Goal: Information Seeking & Learning: Learn about a topic

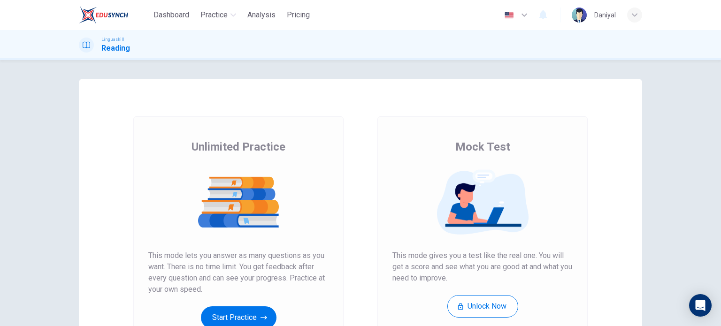
scroll to position [47, 0]
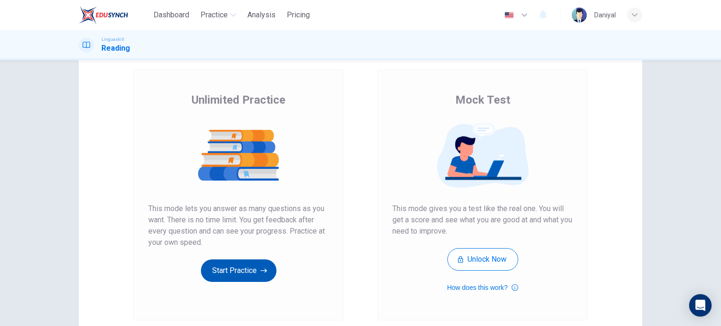
click at [240, 276] on button "Start Practice" at bounding box center [239, 271] width 76 height 23
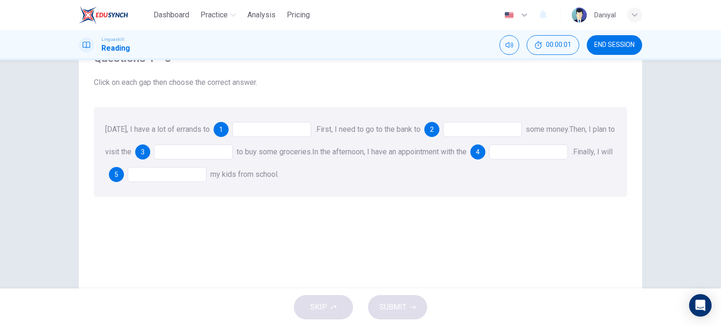
click at [250, 133] on div at bounding box center [271, 129] width 79 height 15
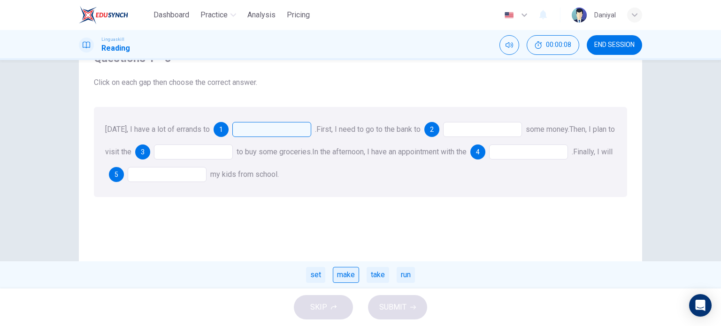
click at [348, 275] on div "make" at bounding box center [346, 275] width 26 height 16
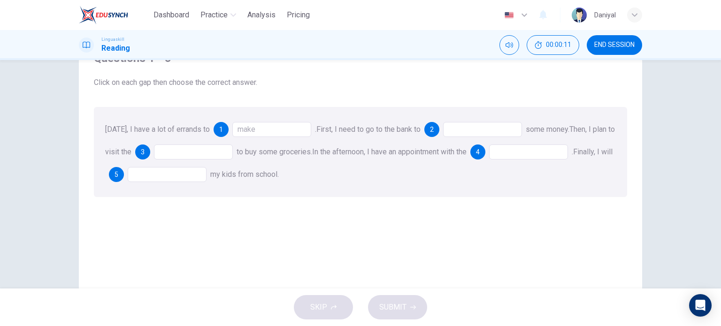
click at [459, 132] on div at bounding box center [482, 129] width 79 height 15
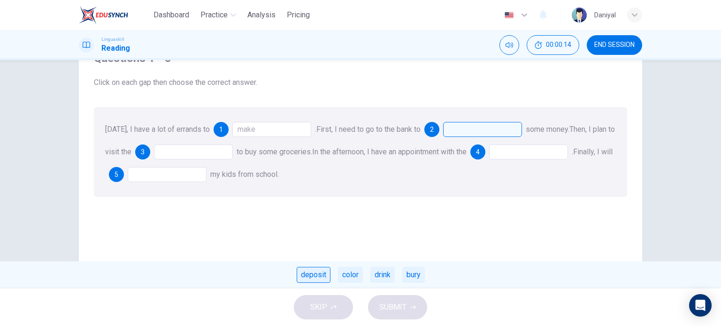
click at [319, 274] on div "deposit" at bounding box center [314, 275] width 34 height 16
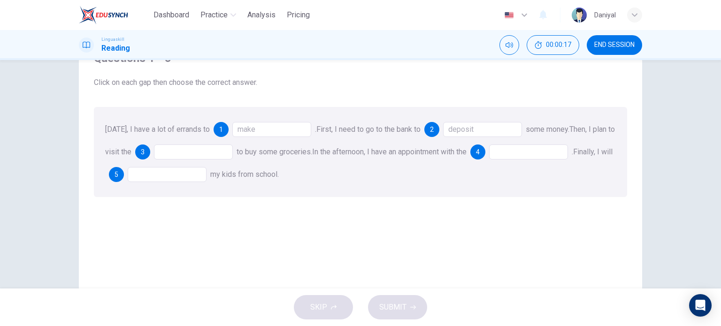
click at [186, 151] on div at bounding box center [193, 152] width 79 height 15
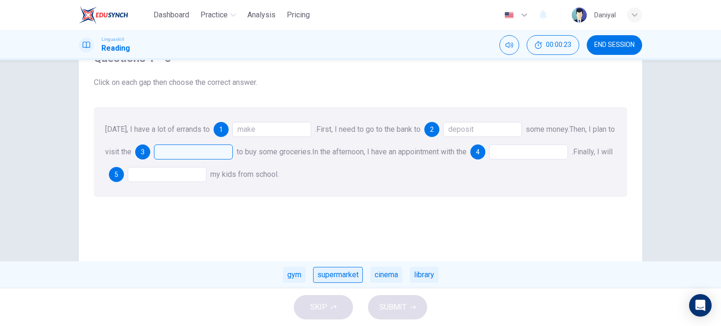
click at [352, 274] on div "supermarket" at bounding box center [338, 275] width 50 height 16
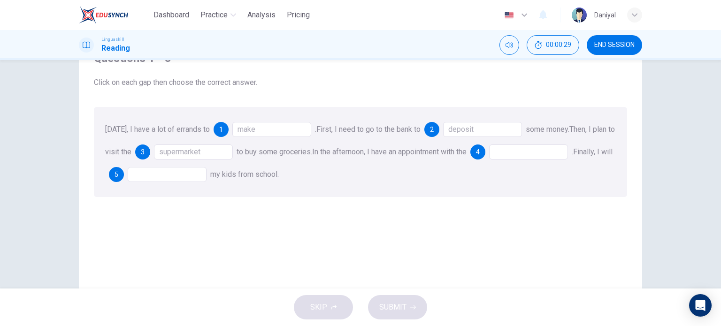
click at [526, 151] on div at bounding box center [528, 152] width 79 height 15
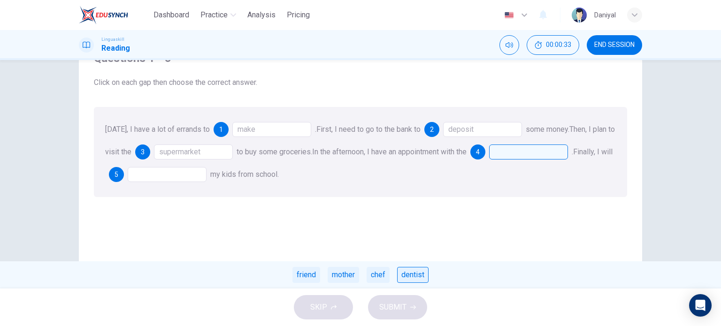
click at [411, 277] on div "dentist" at bounding box center [412, 275] width 31 height 16
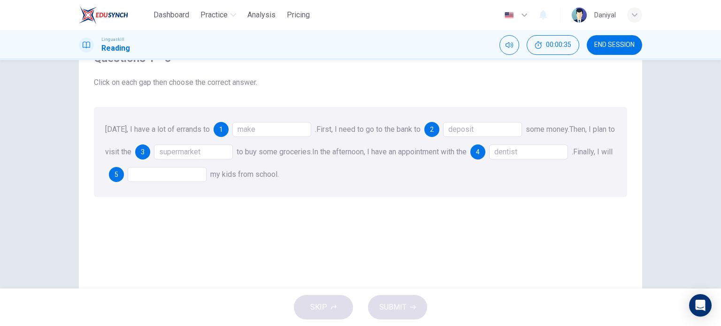
click at [186, 175] on div at bounding box center [167, 174] width 79 height 15
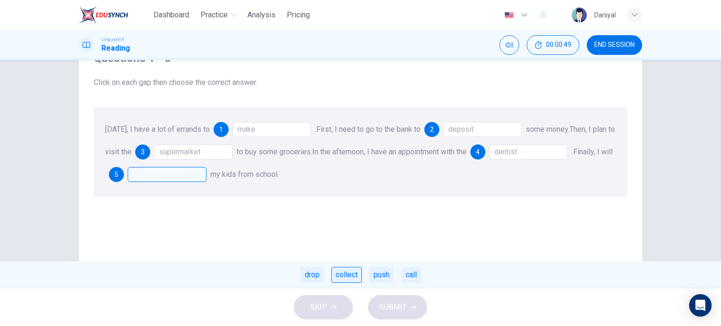
click at [347, 276] on div "collect" at bounding box center [346, 275] width 31 height 16
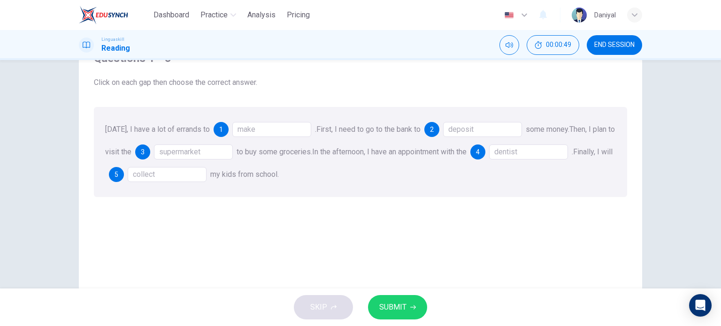
click at [390, 304] on span "SUBMIT" at bounding box center [392, 307] width 27 height 13
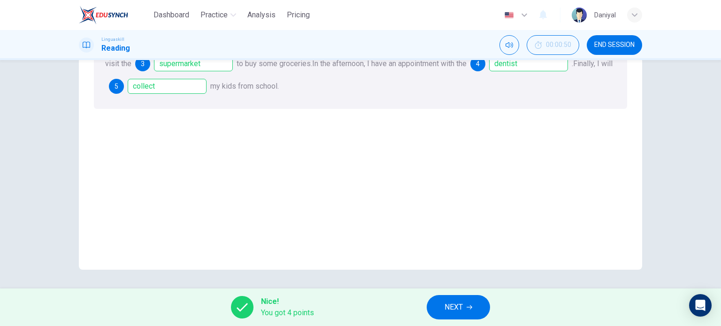
scroll to position [41, 0]
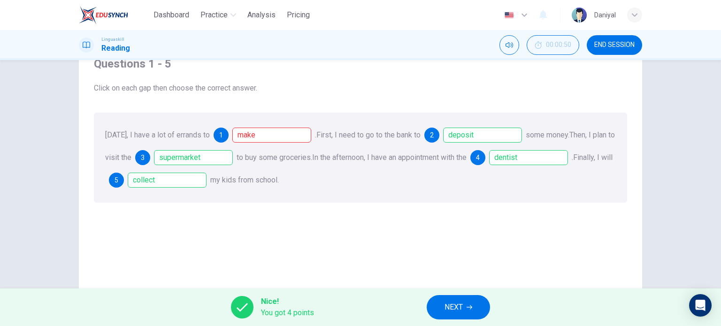
click at [270, 124] on div "[DATE], I have a lot of errands to 1 make . First, I need to go to the bank to …" at bounding box center [360, 158] width 533 height 90
click at [267, 133] on div "make" at bounding box center [271, 135] width 79 height 15
click at [266, 138] on div "make" at bounding box center [271, 135] width 79 height 15
click at [446, 306] on span "NEXT" at bounding box center [454, 307] width 18 height 13
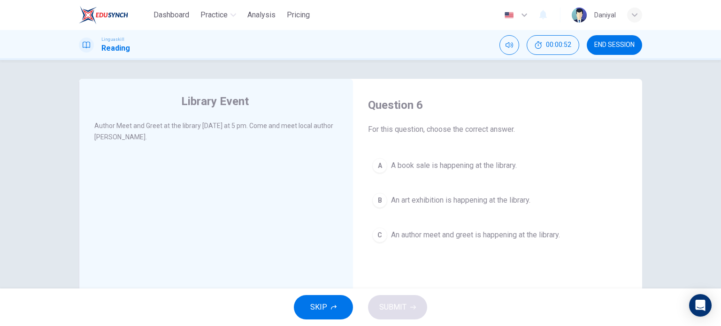
drag, startPoint x: 118, startPoint y: 127, endPoint x: 233, endPoint y: 135, distance: 115.3
click at [233, 135] on div "Author Meet and Greet at the library [DATE] at 5 pm. Come and meet local author…" at bounding box center [216, 131] width 244 height 23
click at [377, 167] on div "A" at bounding box center [379, 165] width 15 height 15
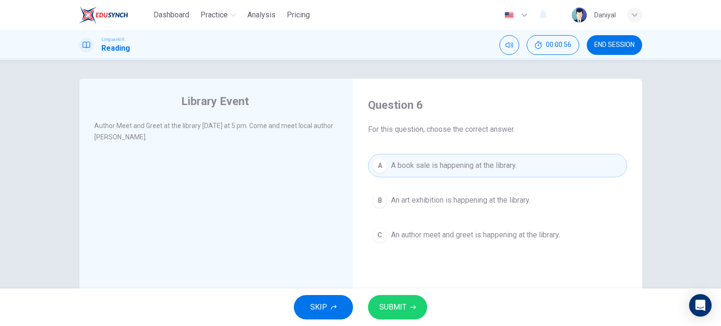
click at [376, 192] on button "B An art exhibition is happening at the library." at bounding box center [497, 200] width 259 height 23
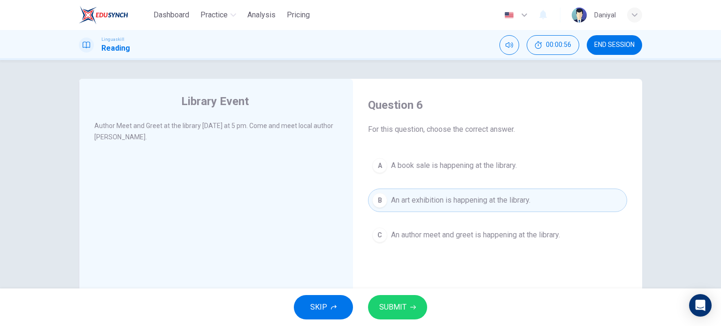
click at [378, 167] on div "A" at bounding box center [379, 165] width 15 height 15
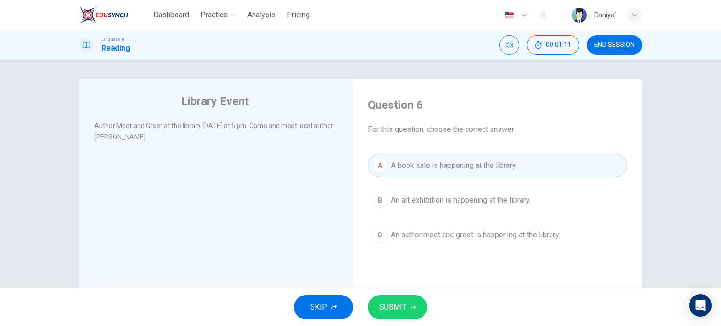
click at [382, 302] on span "SUBMIT" at bounding box center [392, 307] width 27 height 13
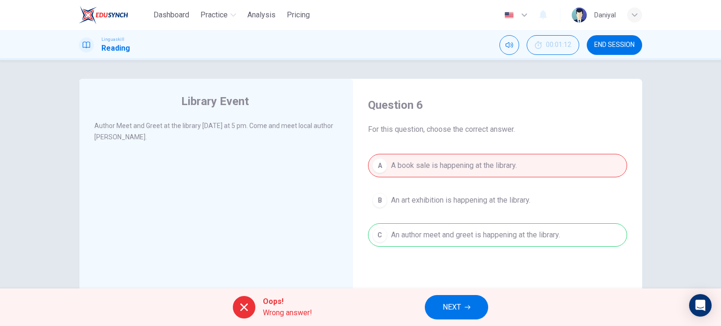
click at [453, 308] on span "NEXT" at bounding box center [452, 307] width 18 height 13
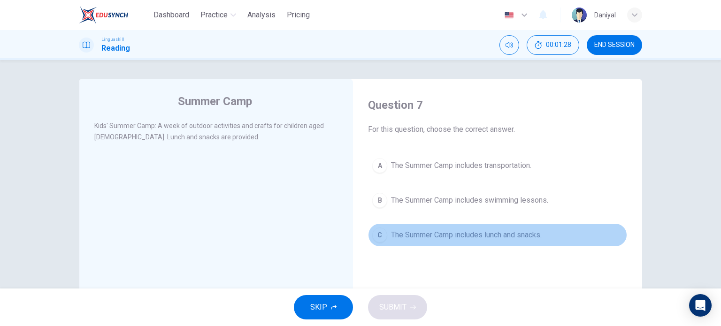
click at [415, 240] on button "C The Summer Camp includes lunch and snacks." at bounding box center [497, 234] width 259 height 23
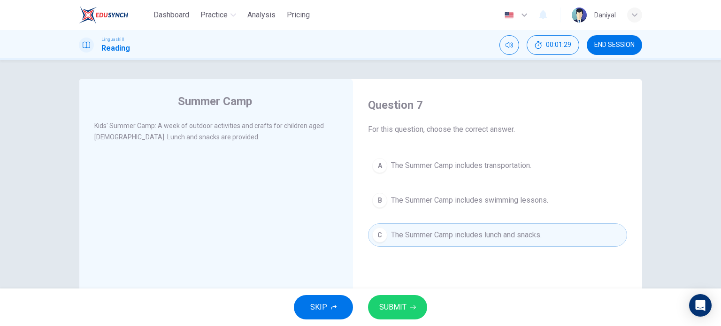
click at [400, 301] on span "SUBMIT" at bounding box center [392, 307] width 27 height 13
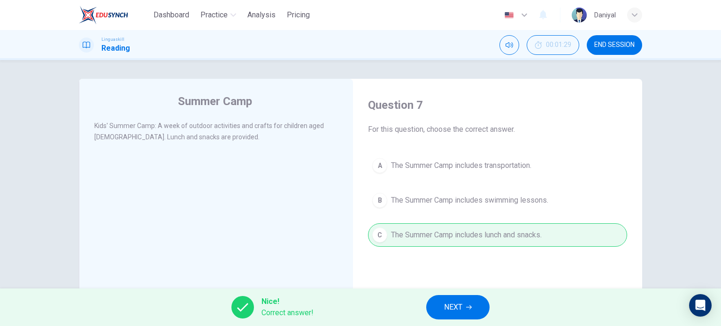
click at [461, 307] on span "NEXT" at bounding box center [453, 307] width 18 height 13
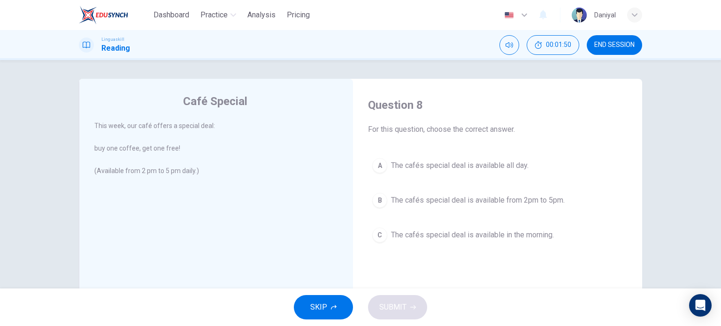
click at [392, 201] on span "The cafés special deal is available from 2pm to 5pm." at bounding box center [478, 200] width 174 height 11
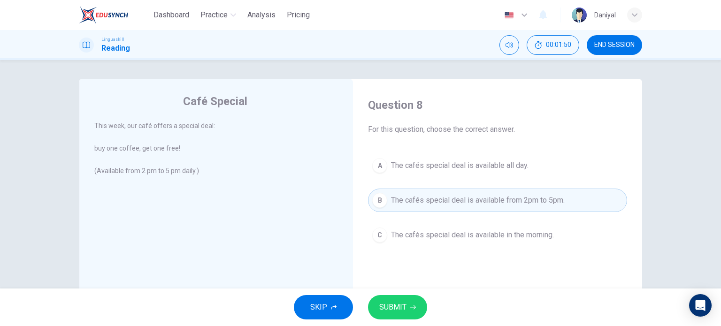
click at [411, 310] on button "SUBMIT" at bounding box center [397, 307] width 59 height 24
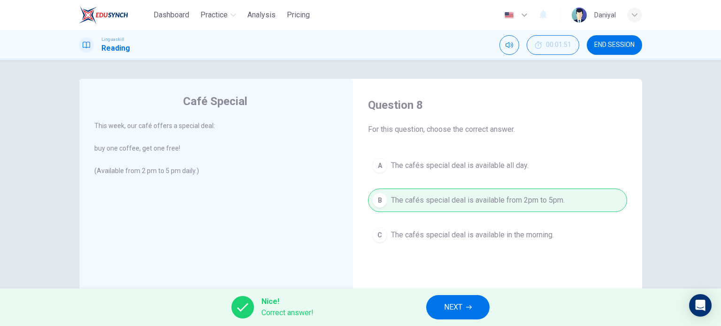
click at [438, 305] on button "NEXT" at bounding box center [457, 307] width 63 height 24
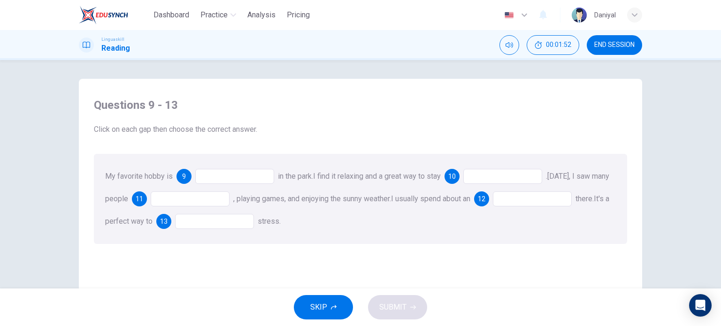
click at [227, 178] on div at bounding box center [234, 176] width 79 height 15
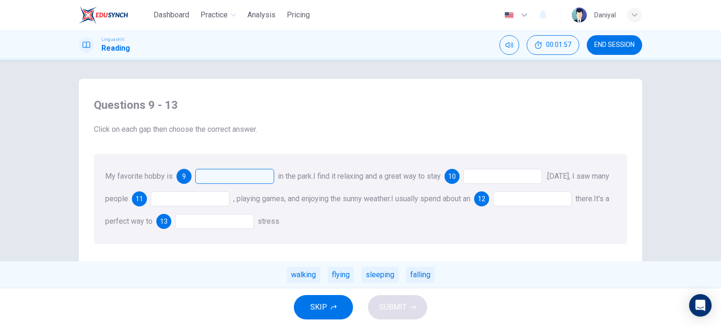
click at [510, 184] on div "My favorite hobby is 9 in the park. walking flying sleeping falling I find it r…" at bounding box center [360, 199] width 533 height 90
click at [507, 179] on div at bounding box center [502, 176] width 79 height 15
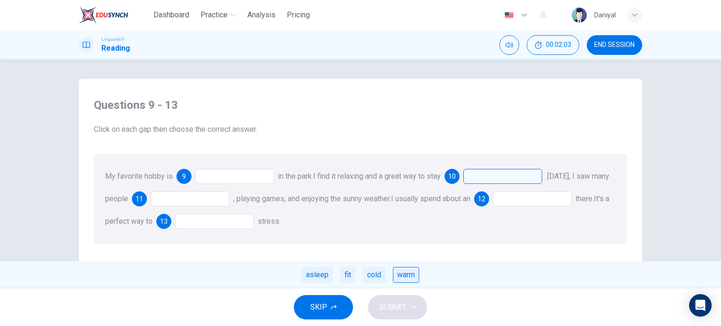
click at [406, 278] on div "warm" at bounding box center [406, 275] width 26 height 16
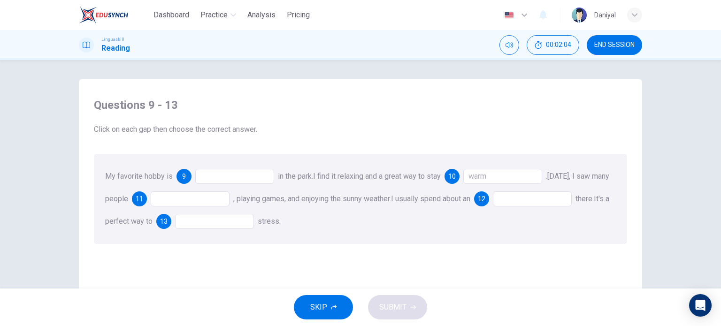
click at [248, 174] on div at bounding box center [234, 176] width 79 height 15
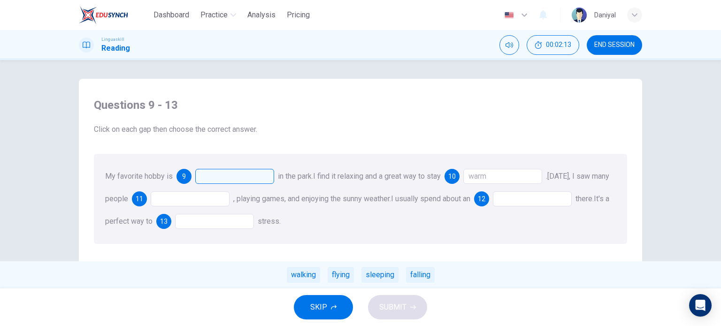
click at [226, 199] on div at bounding box center [190, 199] width 79 height 15
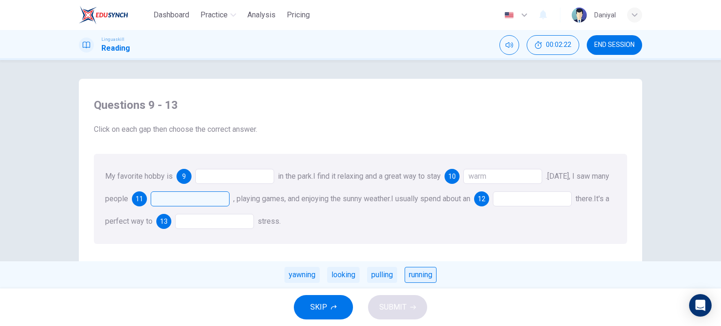
click at [413, 275] on div "running" at bounding box center [421, 275] width 32 height 16
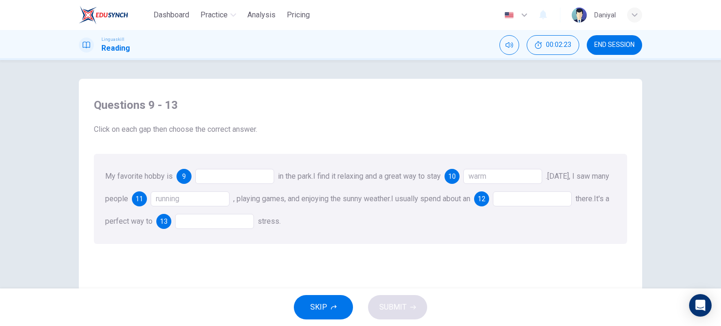
click at [535, 194] on div at bounding box center [532, 199] width 79 height 15
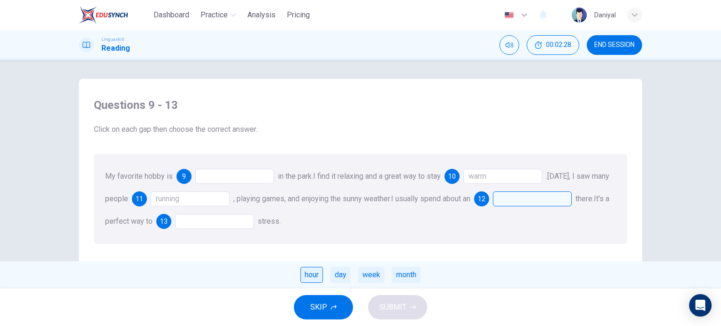
click at [316, 276] on div "hour" at bounding box center [311, 275] width 23 height 16
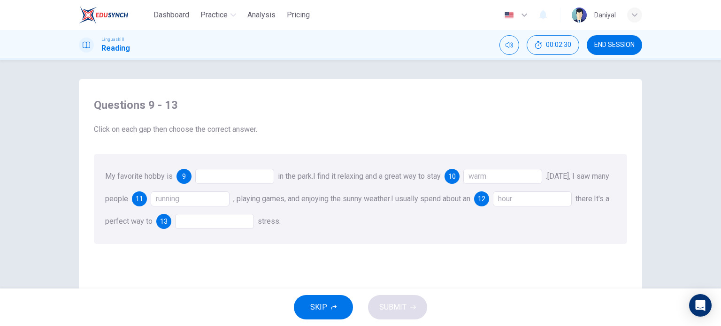
click at [237, 222] on div at bounding box center [214, 221] width 79 height 15
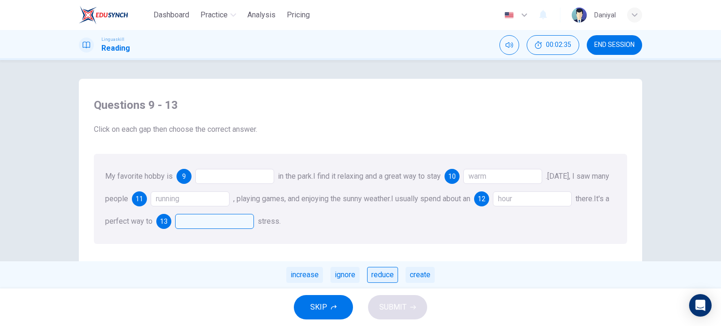
click at [382, 276] on div "reduce" at bounding box center [382, 275] width 31 height 16
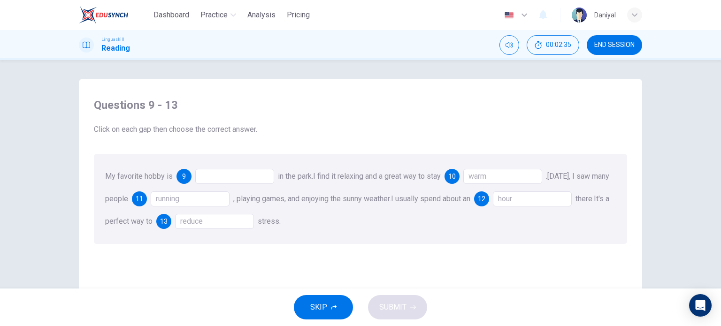
click at [240, 174] on div at bounding box center [234, 176] width 79 height 15
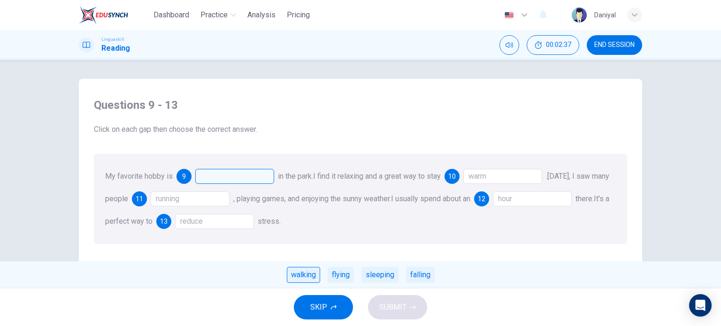
click at [301, 276] on div "walking" at bounding box center [303, 275] width 33 height 16
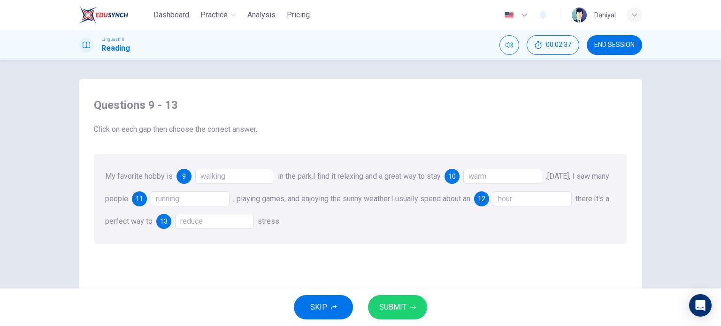
click at [400, 306] on span "SUBMIT" at bounding box center [392, 307] width 27 height 13
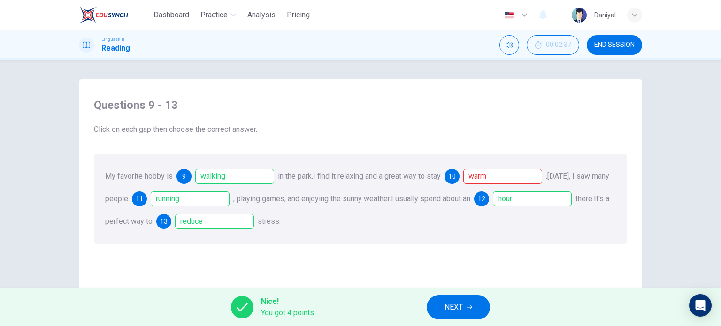
click at [506, 176] on div "warm" at bounding box center [502, 176] width 79 height 15
click at [468, 306] on icon "button" at bounding box center [470, 308] width 6 height 6
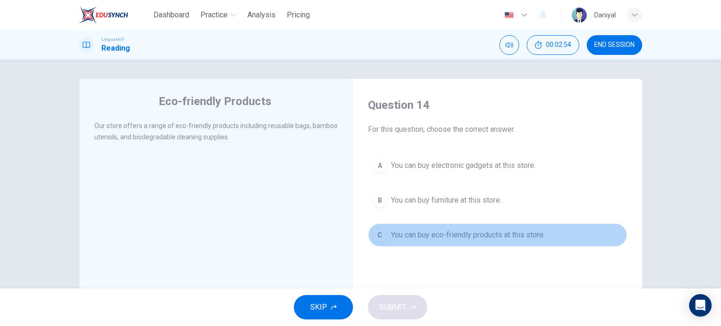
click at [404, 239] on span "You can buy eco-friendly products at this store." at bounding box center [468, 235] width 154 height 11
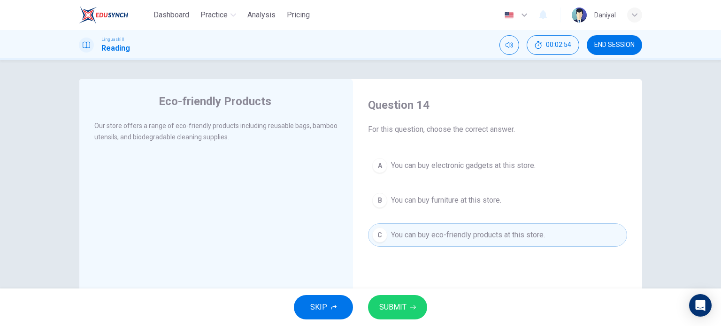
click at [424, 300] on div "SKIP SUBMIT" at bounding box center [360, 308] width 721 height 38
click at [421, 304] on button "SUBMIT" at bounding box center [397, 307] width 59 height 24
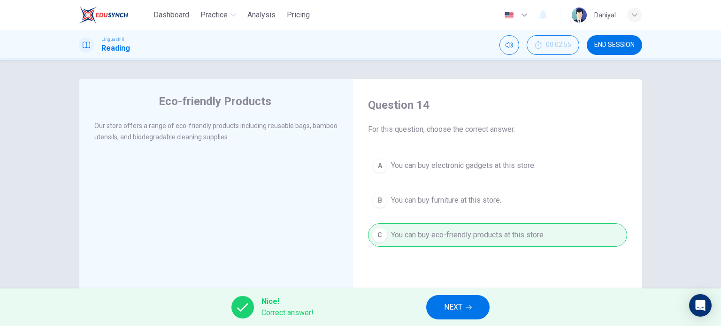
click at [434, 296] on button "NEXT" at bounding box center [457, 307] width 63 height 24
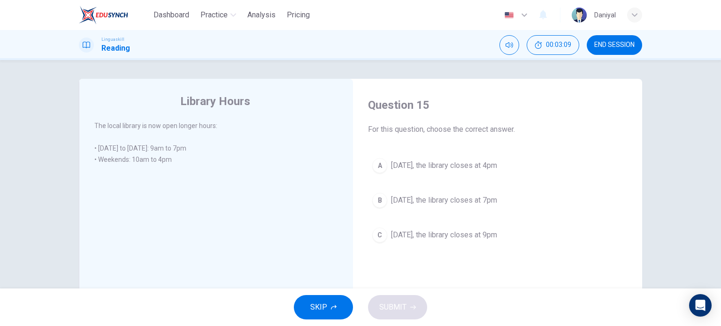
click at [393, 166] on span "[DATE], the library closes at 4pm" at bounding box center [444, 165] width 106 height 11
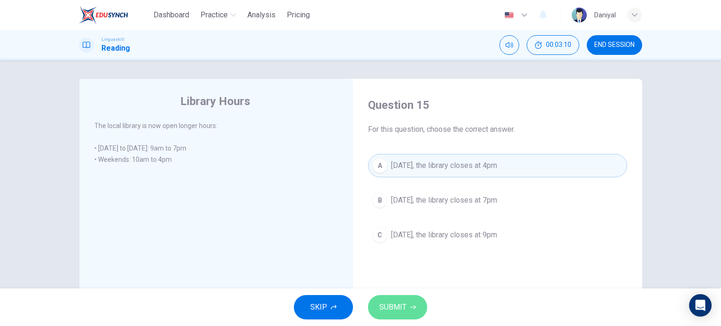
click at [415, 305] on icon "button" at bounding box center [413, 308] width 6 height 6
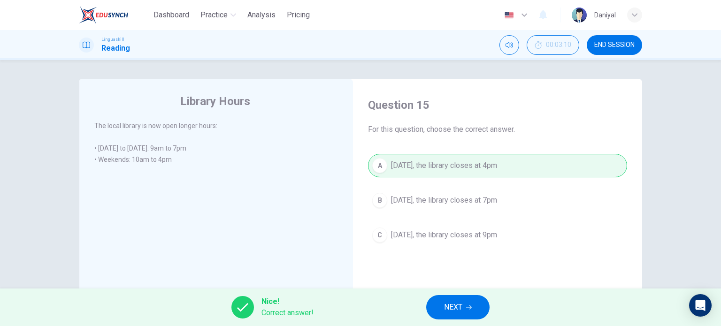
click at [459, 314] on button "NEXT" at bounding box center [457, 307] width 63 height 24
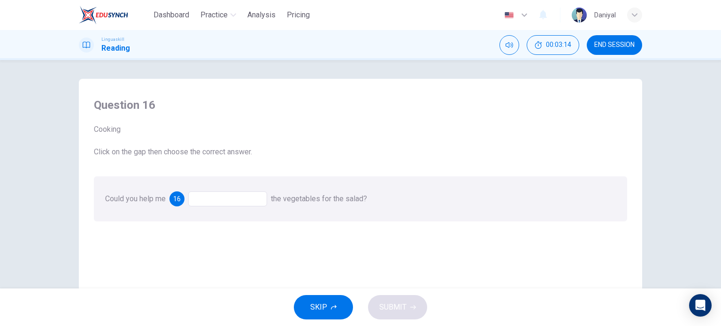
click at [221, 197] on div at bounding box center [227, 199] width 79 height 15
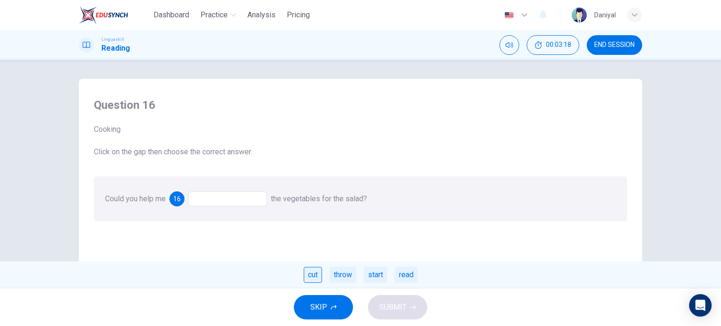
click at [311, 275] on div "cut" at bounding box center [313, 275] width 18 height 16
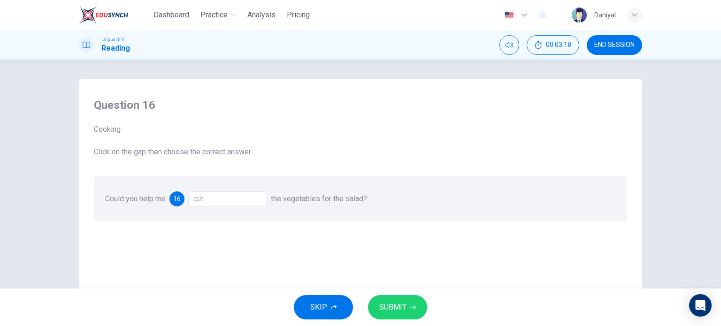
click at [413, 323] on div "SKIP SUBMIT" at bounding box center [360, 308] width 721 height 38
click at [394, 313] on span "SUBMIT" at bounding box center [392, 307] width 27 height 13
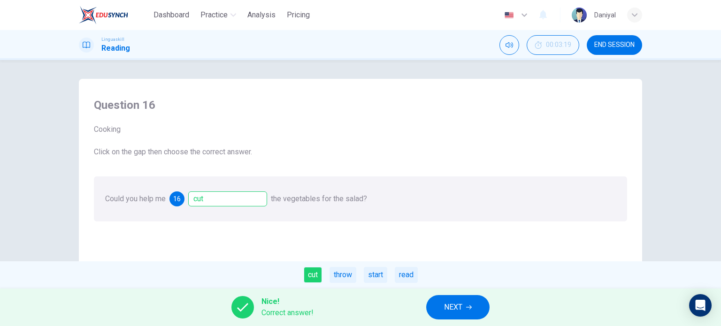
click at [464, 314] on button "NEXT" at bounding box center [457, 307] width 63 height 24
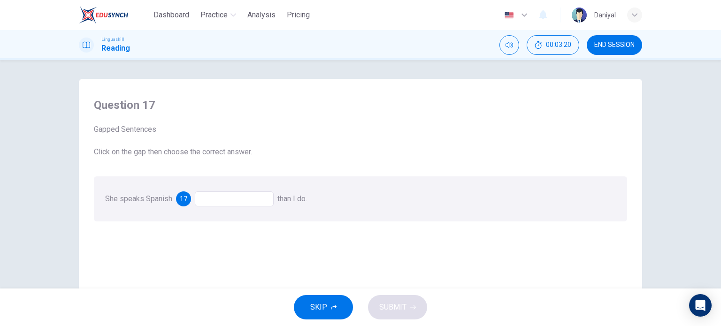
click at [238, 195] on div at bounding box center [234, 199] width 79 height 15
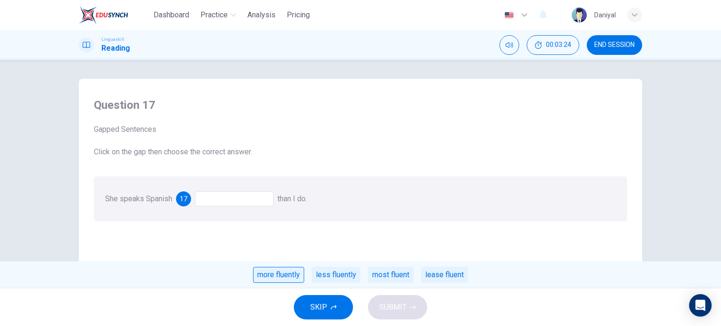
click at [291, 277] on div "more fluently" at bounding box center [278, 275] width 51 height 16
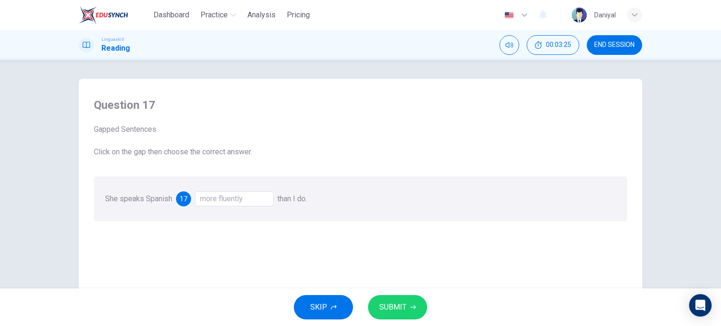
click at [388, 303] on span "SUBMIT" at bounding box center [392, 307] width 27 height 13
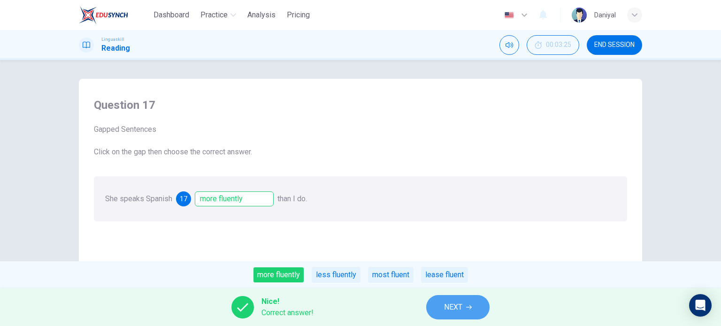
click at [455, 309] on span "NEXT" at bounding box center [453, 307] width 18 height 13
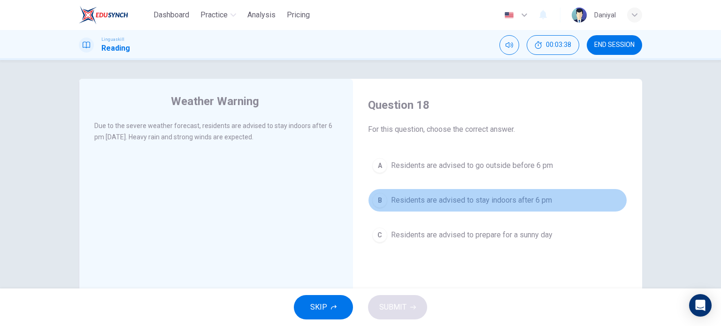
click at [406, 200] on span "Residents are advised to stay indoors after 6 pm" at bounding box center [471, 200] width 161 height 11
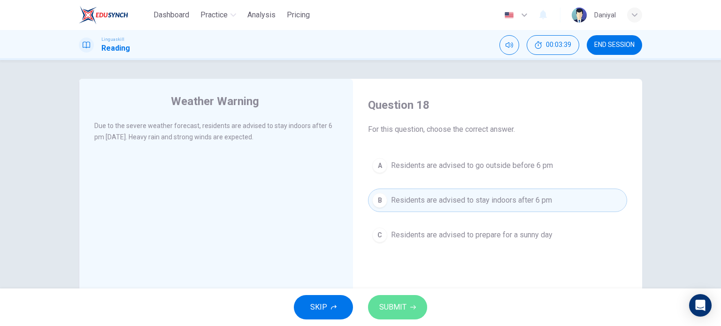
click at [407, 306] on button "SUBMIT" at bounding box center [397, 307] width 59 height 24
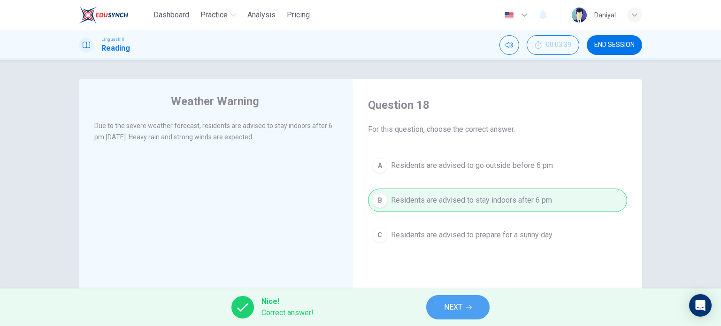
click at [470, 307] on icon "button" at bounding box center [469, 308] width 6 height 6
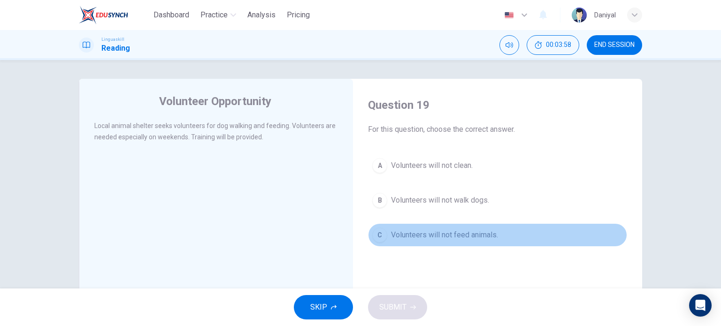
click at [453, 235] on span "Volunteers will not feed animals." at bounding box center [444, 235] width 107 height 11
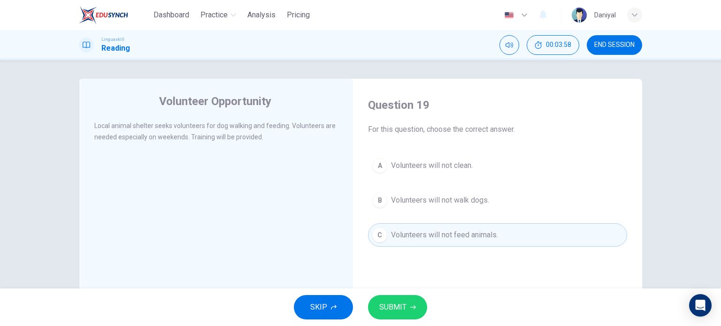
click at [409, 300] on button "SUBMIT" at bounding box center [397, 307] width 59 height 24
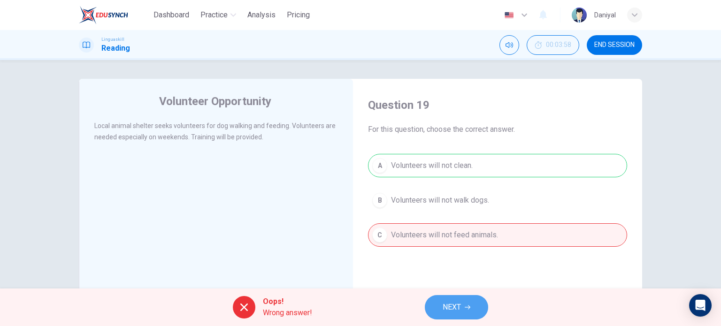
click at [468, 309] on icon "button" at bounding box center [468, 308] width 6 height 6
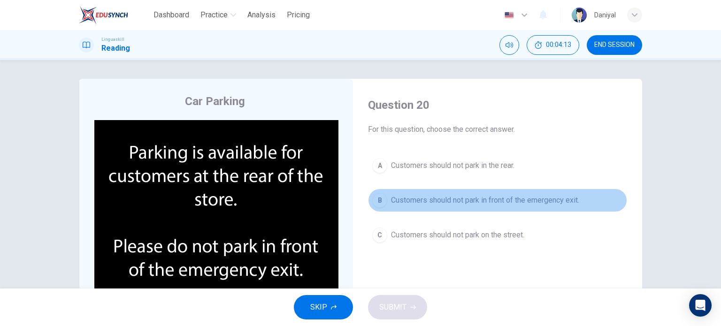
click at [438, 199] on span "Customers should not park in front of the emergency exit." at bounding box center [485, 200] width 188 height 11
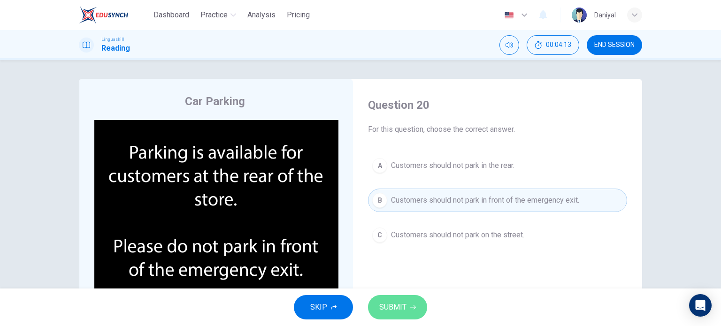
click at [405, 309] on span "SUBMIT" at bounding box center [392, 307] width 27 height 13
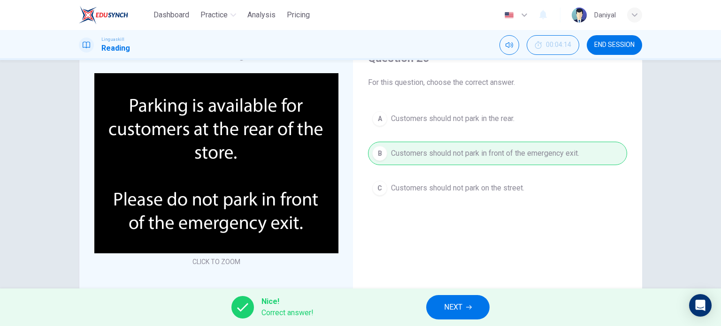
scroll to position [94, 0]
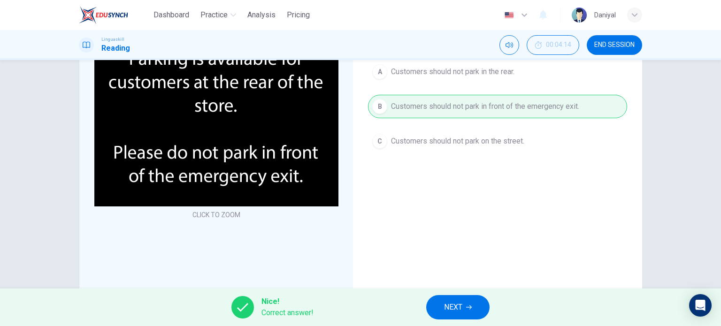
click at [454, 292] on div "Nice! Correct answer! NEXT" at bounding box center [360, 308] width 721 height 38
click at [456, 302] on span "NEXT" at bounding box center [453, 307] width 18 height 13
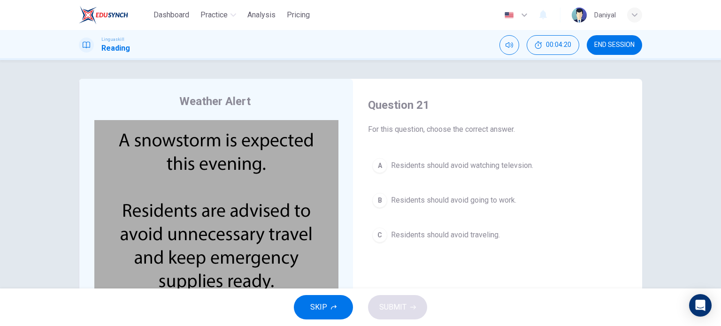
scroll to position [47, 0]
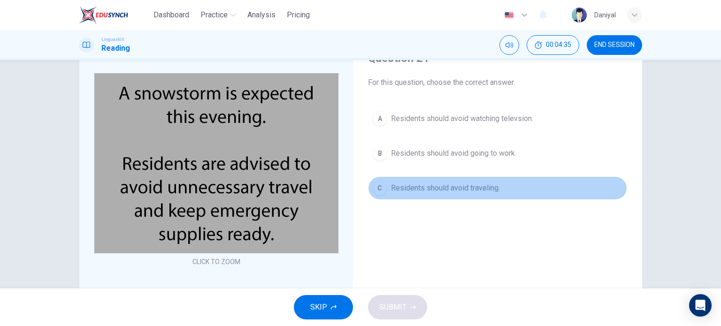
click at [430, 190] on span "Residents should avoid traveling." at bounding box center [445, 188] width 109 height 11
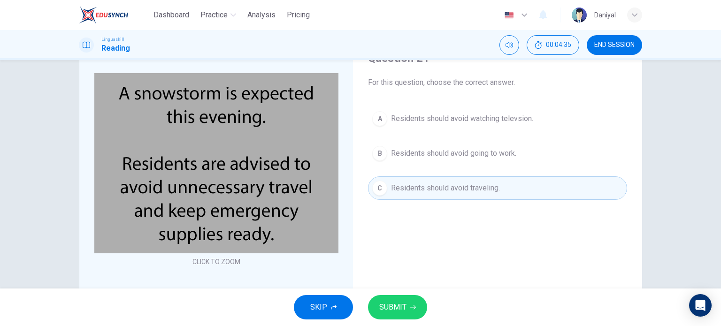
click at [408, 311] on button "SUBMIT" at bounding box center [397, 307] width 59 height 24
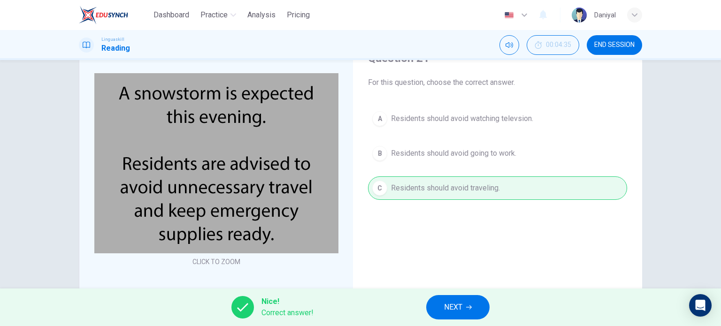
click at [463, 302] on button "NEXT" at bounding box center [457, 307] width 63 height 24
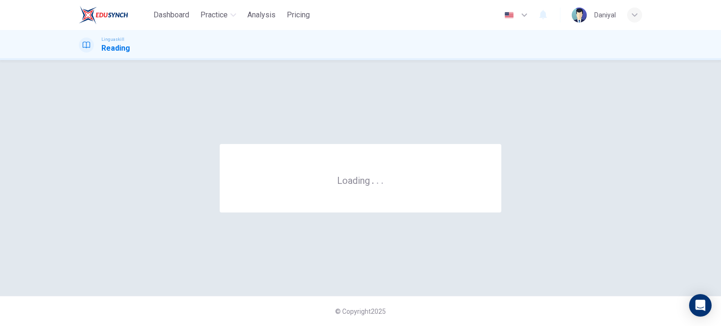
scroll to position [0, 0]
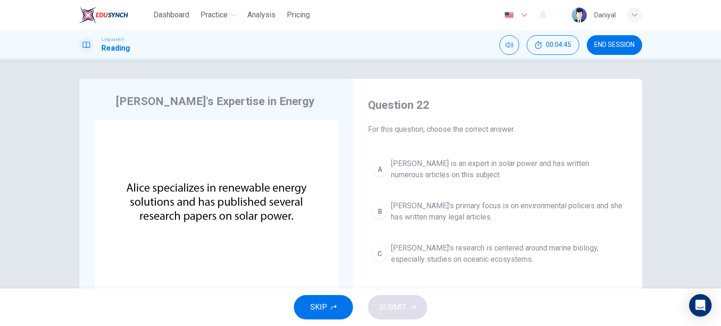
click at [444, 165] on span "[PERSON_NAME] is an expert in solar power and has written numerous articles on …" at bounding box center [507, 169] width 232 height 23
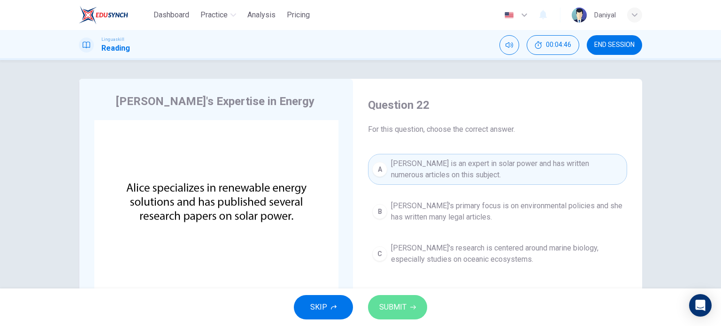
click at [408, 306] on button "SUBMIT" at bounding box center [397, 307] width 59 height 24
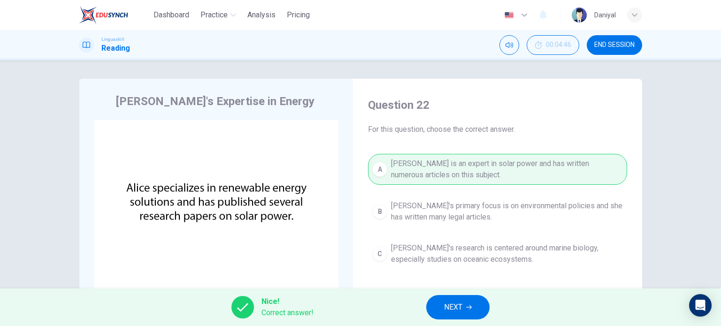
click at [458, 306] on span "NEXT" at bounding box center [453, 307] width 18 height 13
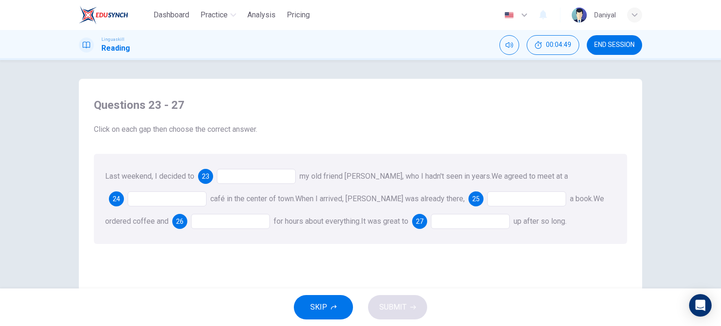
click at [262, 181] on div at bounding box center [256, 176] width 79 height 15
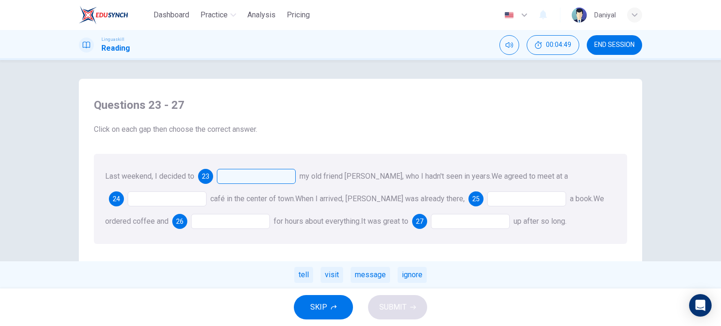
click at [265, 177] on div at bounding box center [256, 176] width 79 height 15
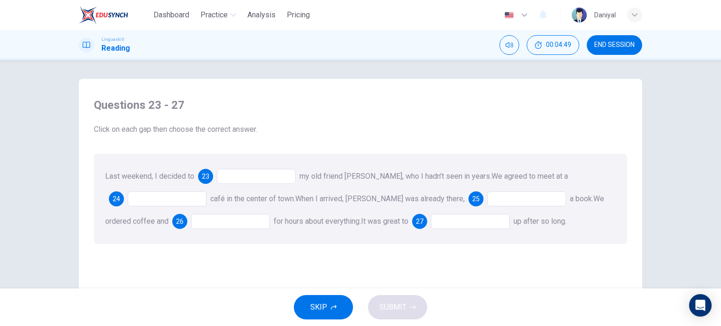
click at [265, 177] on div at bounding box center [256, 176] width 79 height 15
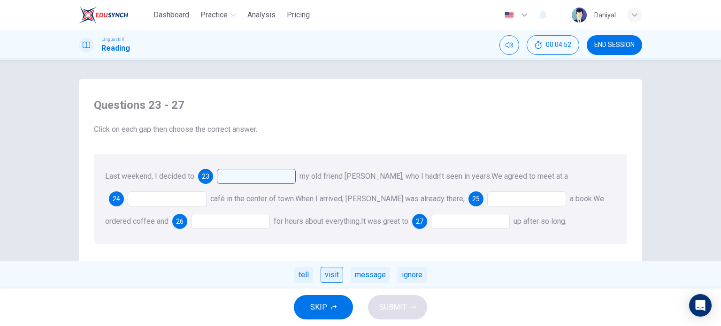
click at [333, 277] on div "visit" at bounding box center [332, 275] width 23 height 16
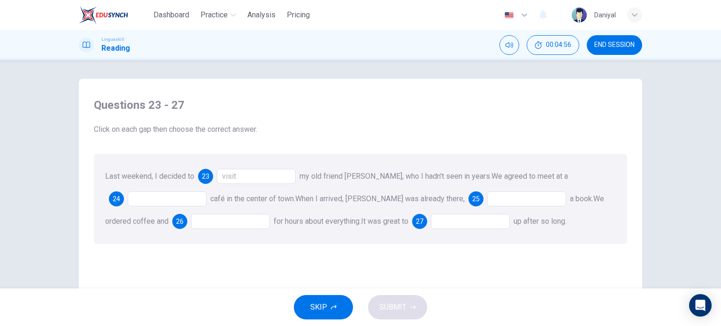
click at [172, 201] on div at bounding box center [167, 199] width 79 height 15
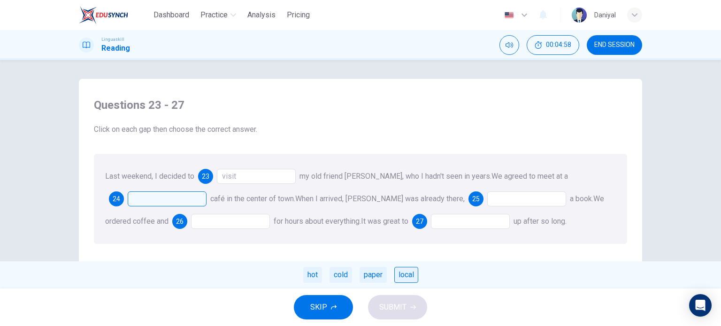
click at [401, 277] on div "local" at bounding box center [406, 275] width 24 height 16
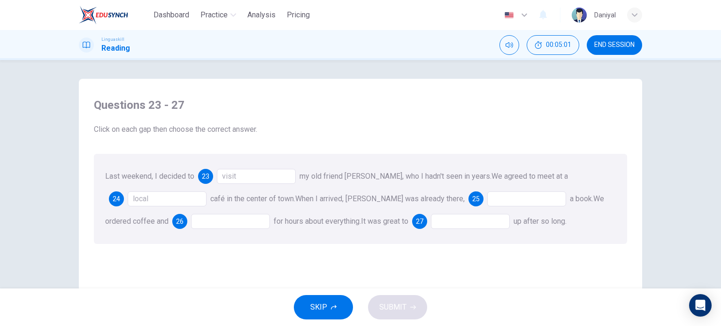
click at [487, 196] on div at bounding box center [526, 199] width 79 height 15
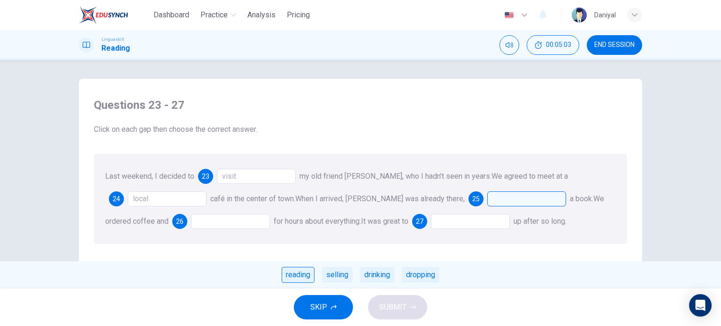
click at [290, 274] on div "reading" at bounding box center [298, 275] width 33 height 16
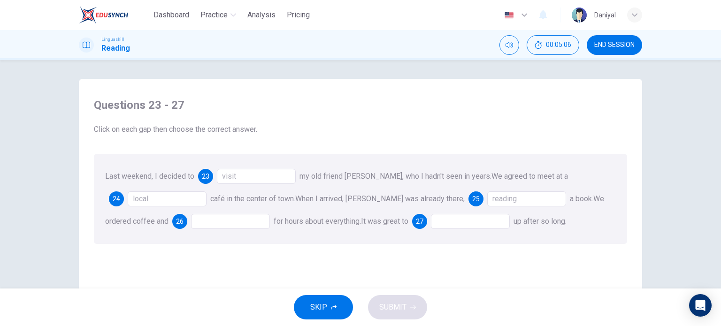
click at [487, 196] on div "reading" at bounding box center [526, 199] width 79 height 15
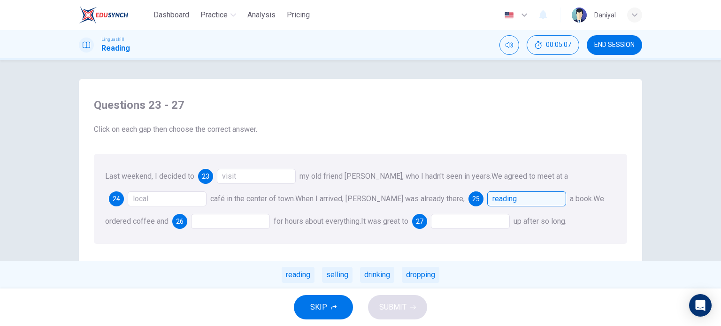
click at [487, 196] on div "reading" at bounding box center [526, 199] width 79 height 15
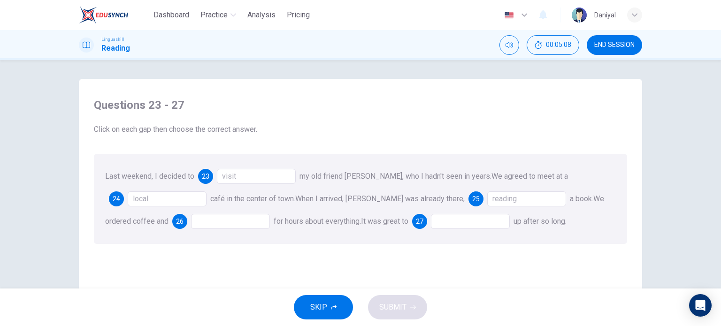
click at [201, 221] on div at bounding box center [230, 221] width 79 height 15
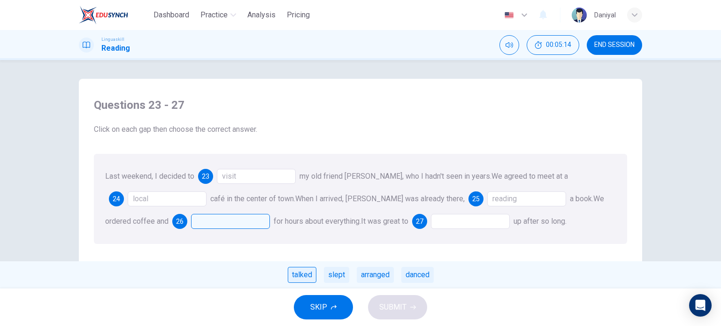
click at [302, 276] on div "talked" at bounding box center [302, 275] width 29 height 16
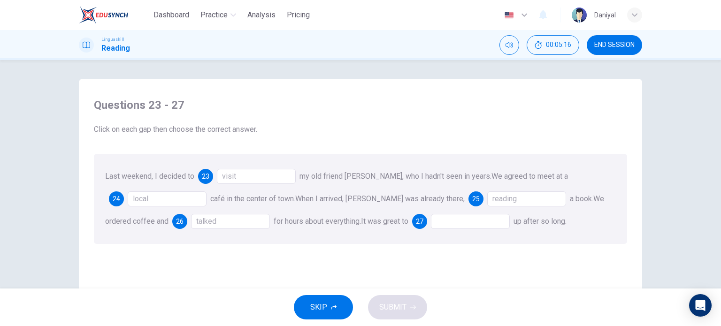
click at [432, 220] on div at bounding box center [470, 221] width 79 height 15
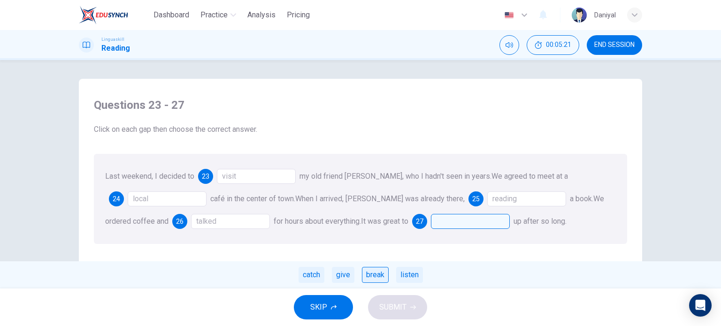
click at [379, 277] on div "break" at bounding box center [375, 275] width 27 height 16
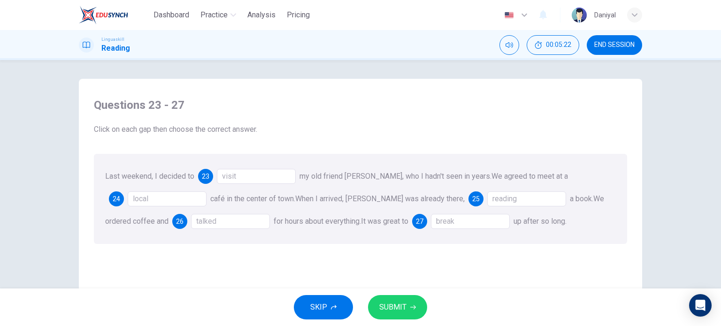
click at [417, 297] on button "SUBMIT" at bounding box center [397, 307] width 59 height 24
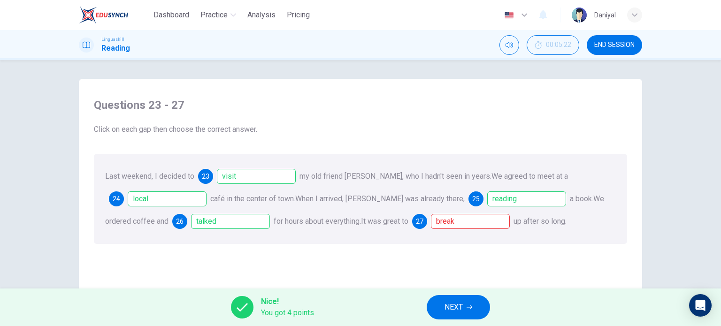
click at [468, 313] on button "NEXT" at bounding box center [458, 307] width 63 height 24
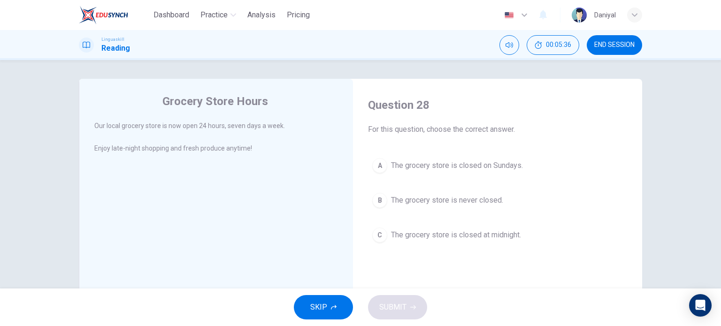
drag, startPoint x: 347, startPoint y: 231, endPoint x: 98, endPoint y: 209, distance: 250.6
click at [400, 197] on span "The grocery store is never closed." at bounding box center [447, 200] width 112 height 11
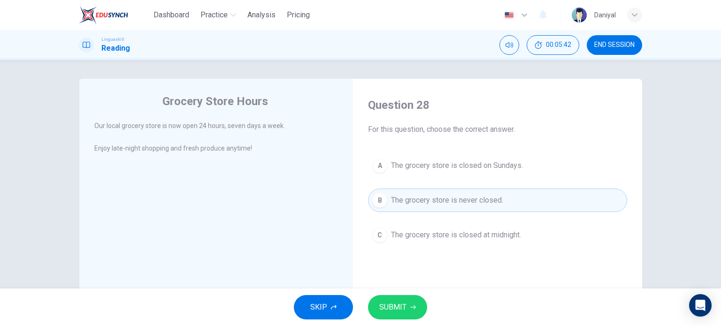
click at [405, 304] on span "SUBMIT" at bounding box center [392, 307] width 27 height 13
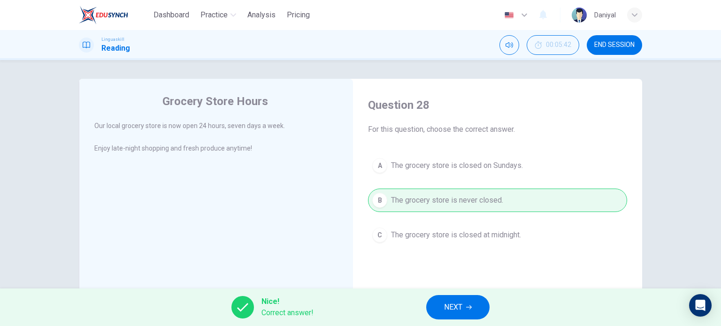
click at [449, 302] on span "NEXT" at bounding box center [453, 307] width 18 height 13
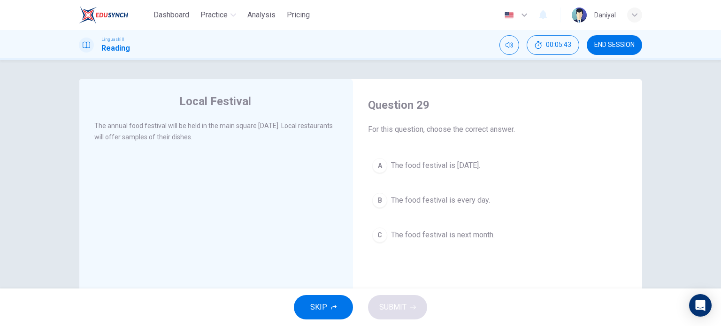
click at [608, 46] on span "END SESSION" at bounding box center [614, 45] width 40 height 8
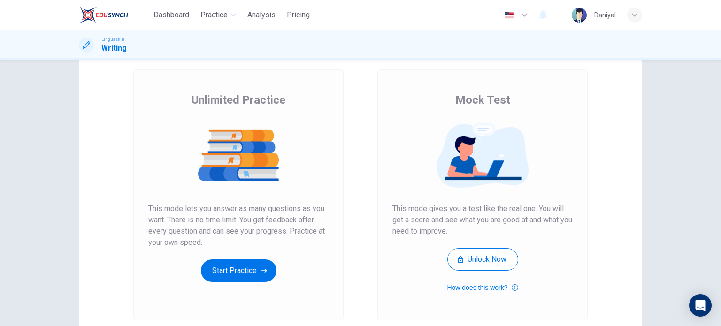
scroll to position [94, 0]
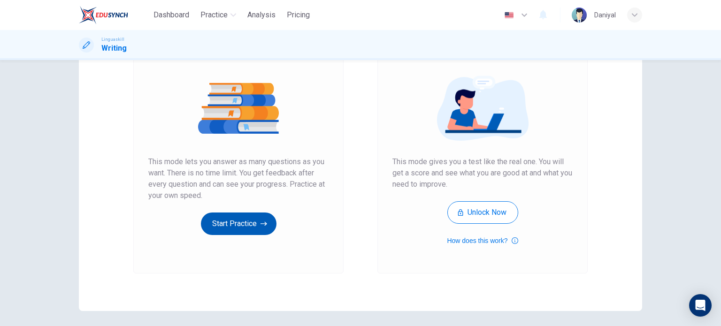
click at [249, 226] on button "Start Practice" at bounding box center [239, 224] width 76 height 23
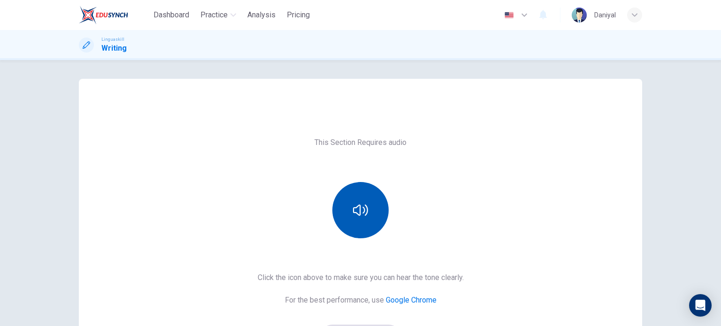
scroll to position [47, 0]
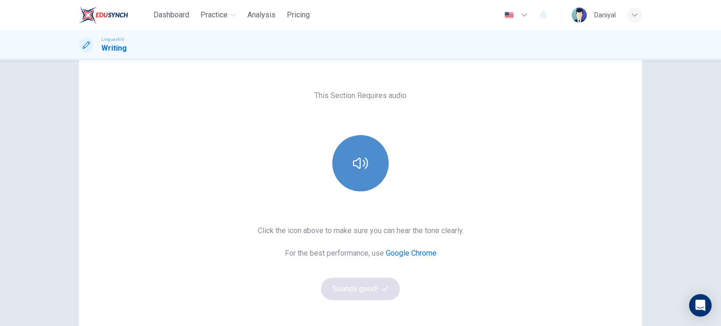
click at [357, 172] on button "button" at bounding box center [360, 163] width 56 height 56
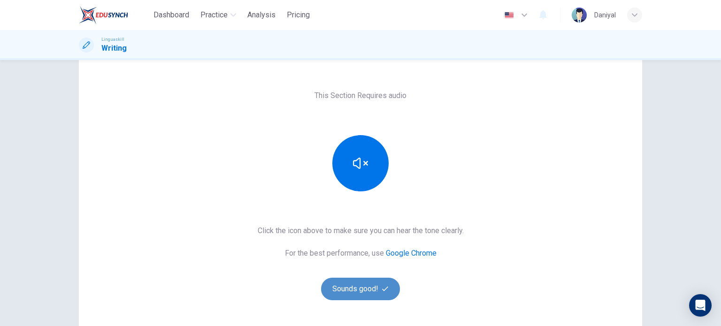
click at [369, 292] on button "Sounds good!" at bounding box center [360, 289] width 79 height 23
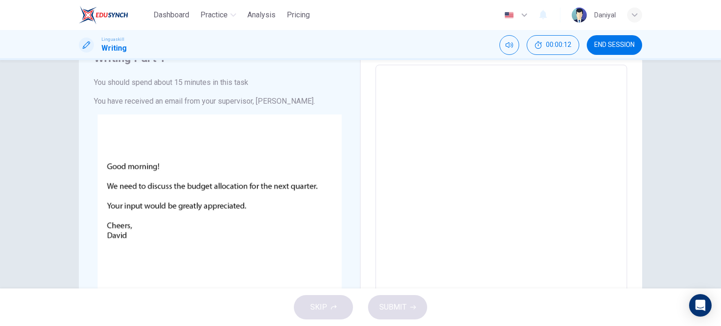
drag, startPoint x: 131, startPoint y: 100, endPoint x: 146, endPoint y: 102, distance: 15.6
click at [147, 102] on h6 "You have received an email from your supervisor, David." at bounding box center [219, 101] width 251 height 11
click at [145, 101] on h6 "You have received an email from your supervisor, David." at bounding box center [219, 101] width 251 height 11
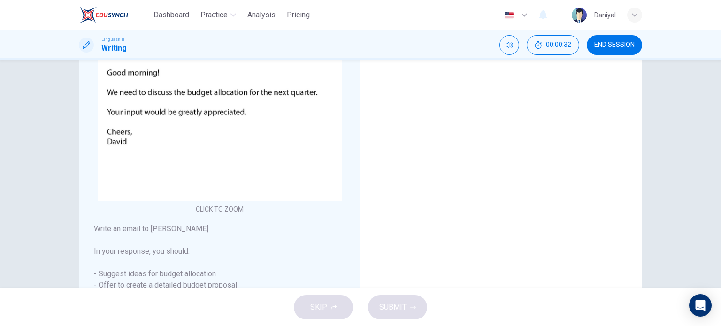
scroll to position [188, 0]
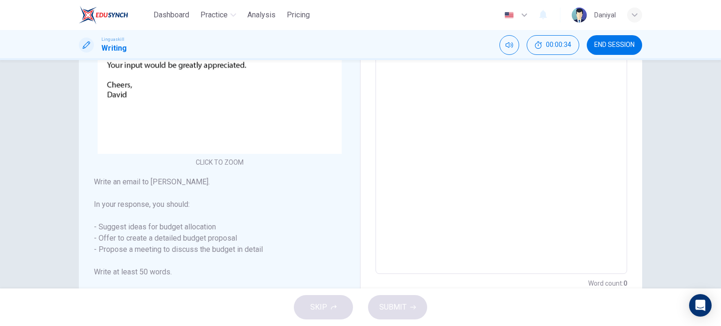
click at [310, 304] on div "SKIP SUBMIT" at bounding box center [360, 308] width 721 height 38
click at [414, 92] on textarea at bounding box center [501, 99] width 238 height 335
click at [417, 187] on textarea at bounding box center [501, 99] width 238 height 335
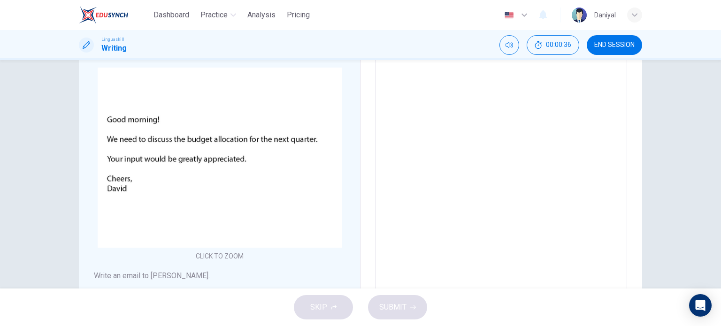
scroll to position [0, 0]
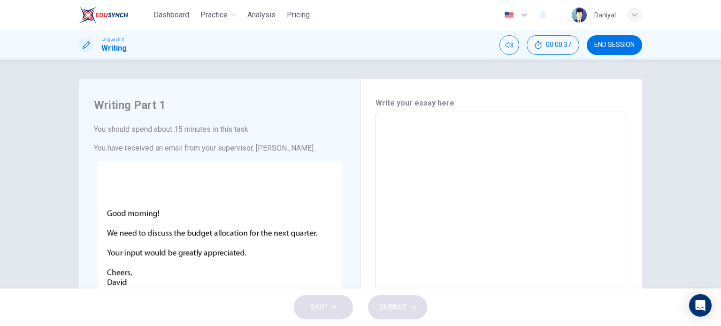
type textarea "f"
type textarea "x"
type textarea "fd"
type textarea "x"
type textarea "fdf"
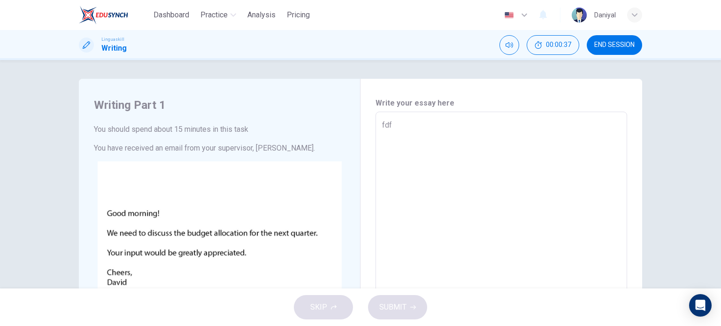
type textarea "x"
drag, startPoint x: 410, startPoint y: 129, endPoint x: 395, endPoint y: 127, distance: 15.2
click at [399, 128] on textarea "fdf" at bounding box center [501, 287] width 238 height 335
drag, startPoint x: 395, startPoint y: 127, endPoint x: 361, endPoint y: 131, distance: 34.1
click at [361, 131] on div "Write your essay here fdf x ​ Word count : 1" at bounding box center [502, 287] width 282 height 417
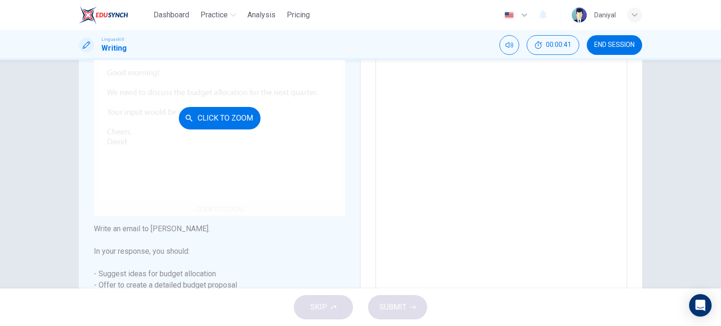
scroll to position [188, 0]
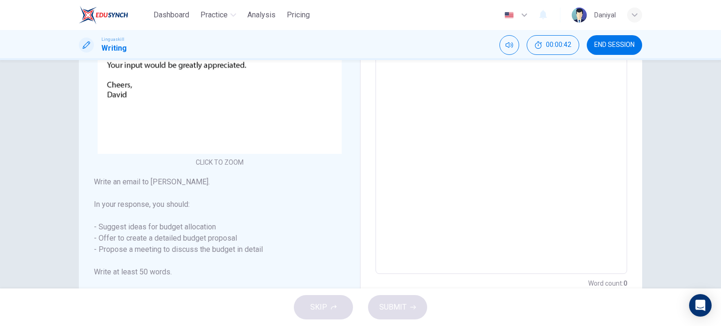
click at [326, 310] on div "SKIP SUBMIT" at bounding box center [360, 308] width 721 height 38
click at [607, 41] on span "END SESSION" at bounding box center [614, 45] width 40 height 8
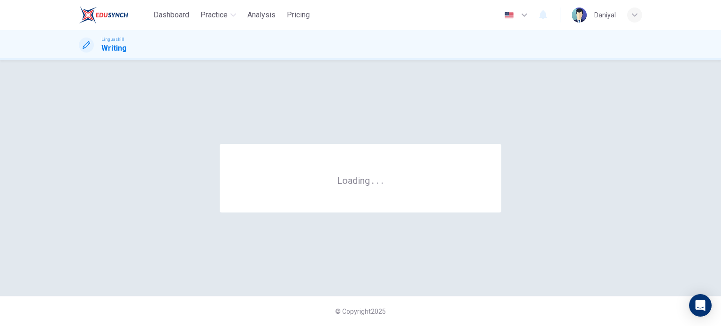
scroll to position [0, 0]
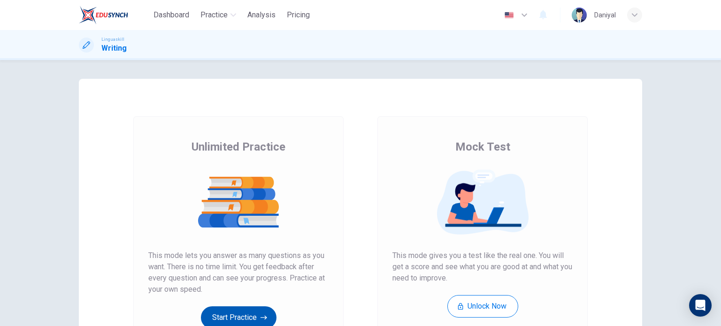
click at [237, 322] on button "Start Practice" at bounding box center [239, 318] width 76 height 23
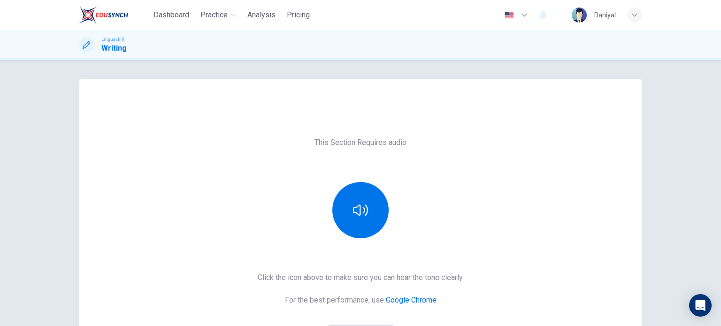
click at [365, 198] on button "button" at bounding box center [360, 210] width 56 height 56
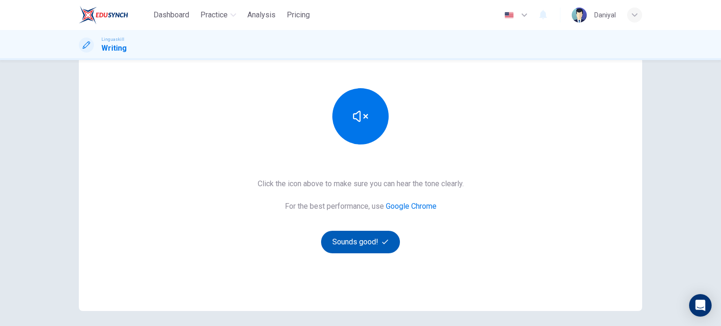
click at [362, 238] on button "Sounds good!" at bounding box center [360, 242] width 79 height 23
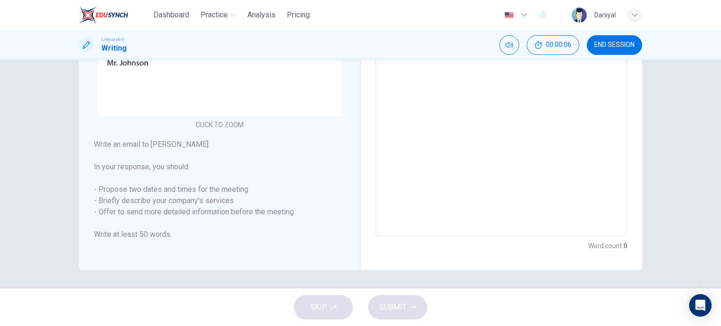
scroll to position [38, 0]
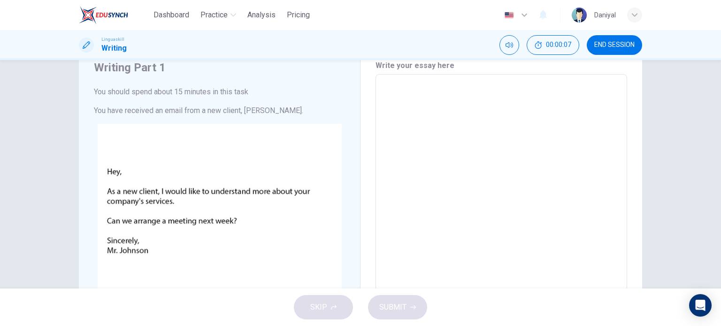
click at [621, 46] on span "END SESSION" at bounding box center [614, 45] width 40 height 8
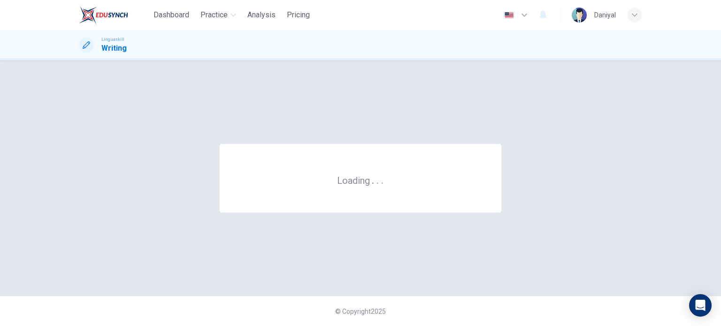
scroll to position [0, 0]
